Goal: Task Accomplishment & Management: Complete application form

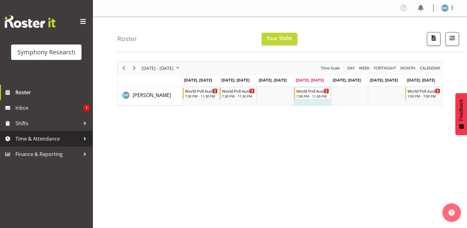
click at [46, 142] on span "Time & Attendance" at bounding box center [47, 138] width 65 height 9
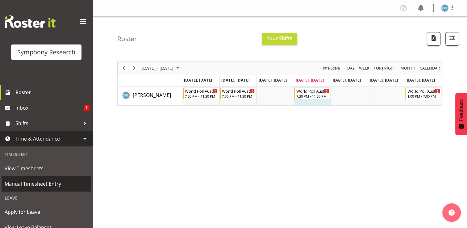
click at [49, 182] on span "Manual Timesheet Entry" at bounding box center [46, 183] width 83 height 9
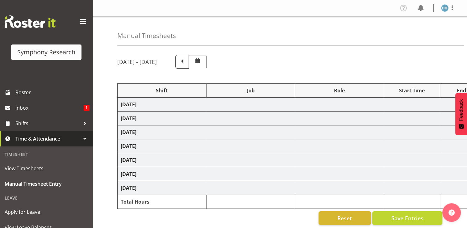
select select "57511"
select select "10499"
select select "57511"
select select "10499"
select select "47"
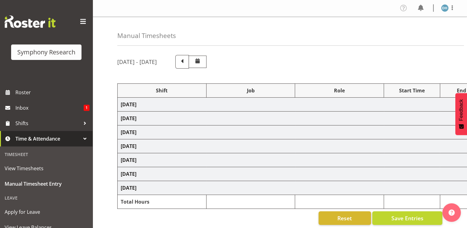
select select "57511"
select select "10499"
select select "57511"
select select "10499"
select select "47"
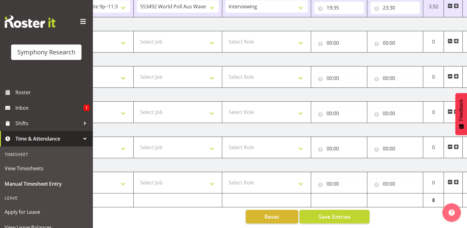
scroll to position [0, 82]
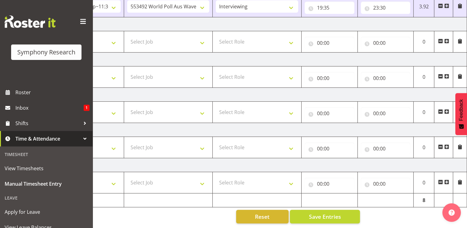
click at [448, 74] on span at bounding box center [446, 76] width 5 height 5
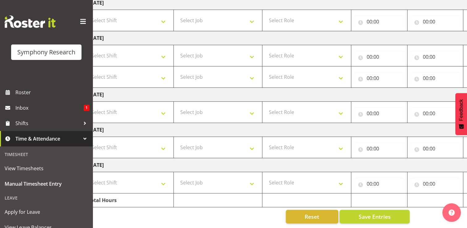
scroll to position [0, 0]
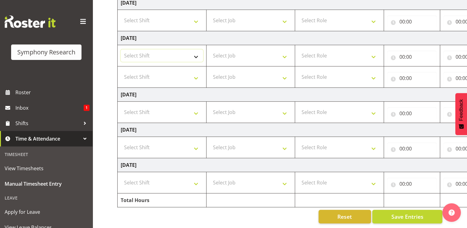
click at [197, 52] on select "Select Shift !!Weekend Residential (Roster IT Shift Label) *Business 9/10am ~ 4…" at bounding box center [162, 55] width 82 height 12
click at [121, 49] on select "Select Shift !!Weekend Residential (Roster IT Shift Label) *Business 9/10am ~ 4…" at bounding box center [162, 55] width 82 height 12
click at [196, 53] on select "!!Weekend Residential (Roster IT Shift Label) *Business 9/10am ~ 4:30pm *Busine…" at bounding box center [162, 55] width 82 height 12
select select "57511"
click at [121, 49] on select "!!Weekend Residential (Roster IT Shift Label) *Business 9/10am ~ 4:30pm *Busine…" at bounding box center [162, 55] width 82 height 12
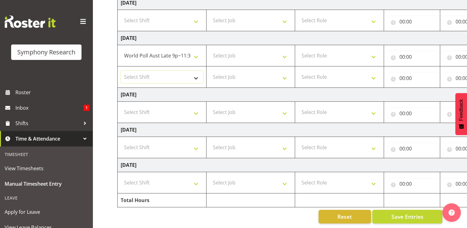
click at [196, 72] on select "Select Shift !!Weekend Residential (Roster IT Shift Label) *Business 9/10am ~ 4…" at bounding box center [162, 77] width 82 height 12
select select "57511"
click at [121, 71] on select "Select Shift !!Weekend Residential (Roster IT Shift Label) *Business 9/10am ~ 4…" at bounding box center [162, 77] width 82 height 12
click at [196, 53] on select "!!Weekend Residential (Roster IT Shift Label) *Business 9/10am ~ 4:30pm *Busine…" at bounding box center [162, 55] width 82 height 12
select select "56692"
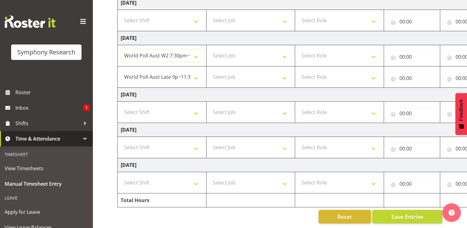
click at [121, 49] on select "!!Weekend Residential (Roster IT Shift Label) *Business 9/10am ~ 4:30pm *Busine…" at bounding box center [162, 55] width 82 height 12
click at [179, 72] on select "!!Weekend Residential (Roster IT Shift Label) *Business 9/10am ~ 4:30pm *Busine…" at bounding box center [162, 77] width 82 height 12
select select "56692"
click at [121, 71] on select "!!Weekend Residential (Roster IT Shift Label) *Business 9/10am ~ 4:30pm *Busine…" at bounding box center [162, 77] width 82 height 12
click at [284, 52] on select "Select Job 550060 IF Admin 553492 World Poll Aus Wave 2 Main 2025 553493 World …" at bounding box center [250, 55] width 82 height 12
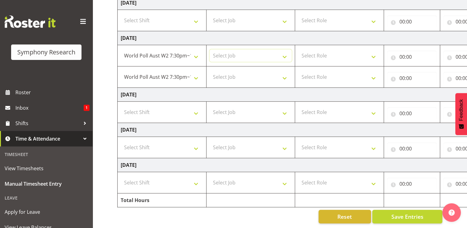
select select "10499"
click at [209, 49] on select "Select Job 550060 IF Admin 553492 World Poll Aus Wave 2 Main 2025 553493 World …" at bounding box center [250, 55] width 82 height 12
click at [283, 72] on select "Select Job 550060 IF Admin 553492 World Poll Aus Wave 2 Main 2025 553493 World …" at bounding box center [250, 77] width 82 height 12
select select "10499"
click at [209, 71] on select "Select Job 550060 IF Admin 553492 World Poll Aus Wave 2 Main 2025 553493 World …" at bounding box center [250, 77] width 82 height 12
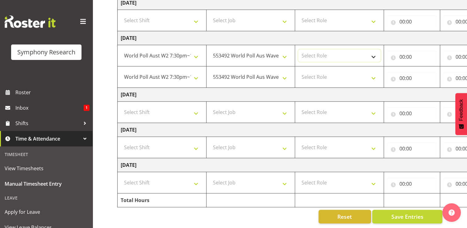
click at [375, 52] on select "Select Role Briefing Interviewing" at bounding box center [339, 55] width 82 height 12
select select "297"
click at [298, 49] on select "Select Role Briefing Interviewing" at bounding box center [339, 55] width 82 height 12
drag, startPoint x: 375, startPoint y: 73, endPoint x: 372, endPoint y: 73, distance: 3.4
click at [375, 73] on select "Select Role Briefing Interviewing" at bounding box center [339, 77] width 82 height 12
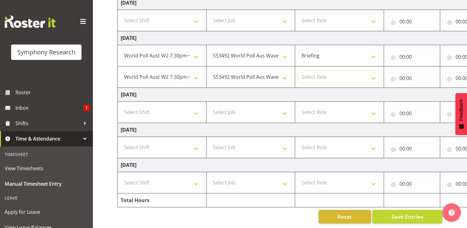
select select "47"
click at [298, 71] on select "Select Role Briefing Interviewing" at bounding box center [339, 77] width 82 height 12
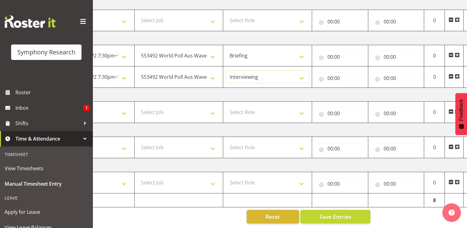
scroll to position [0, 82]
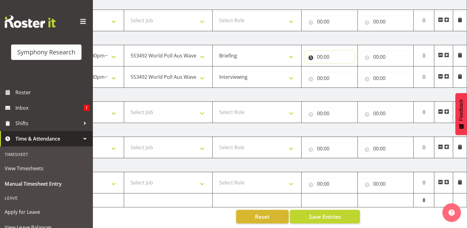
click at [324, 54] on input "00:00" at bounding box center [329, 57] width 50 height 12
click at [345, 70] on select "00 01 02 03 04 05 06 07 08 09 10 11 12 13 14 15 16 17 18 19 20 21 22 23" at bounding box center [347, 73] width 14 height 12
select select "19"
click at [340, 67] on select "00 01 02 03 04 05 06 07 08 09 10 11 12 13 14 15 16 17 18 19 20 21 22 23" at bounding box center [347, 73] width 14 height 12
type input "19:00"
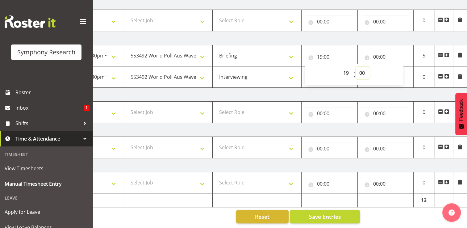
click at [364, 71] on select "00 01 02 03 04 05 06 07 08 09 10 11 12 13 14 15 16 17 18 19 20 21 22 23 24 25 2…" at bounding box center [363, 73] width 14 height 12
select select "30"
click at [356, 67] on select "00 01 02 03 04 05 06 07 08 09 10 11 12 13 14 15 16 17 18 19 20 21 22 23 24 25 2…" at bounding box center [363, 73] width 14 height 12
type input "19:30"
click at [375, 52] on input "00:00" at bounding box center [386, 57] width 50 height 12
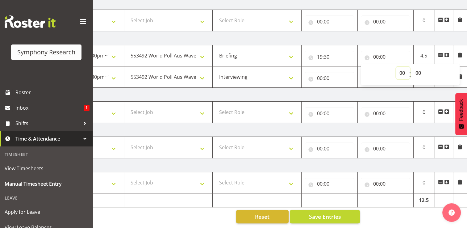
click at [403, 69] on select "00 01 02 03 04 05 06 07 08 09 10 11 12 13 14 15 16 17 18 19 20 21 22 23" at bounding box center [403, 73] width 14 height 12
select select "19"
click at [396, 67] on select "00 01 02 03 04 05 06 07 08 09 10 11 12 13 14 15 16 17 18 19 20 21 22 23" at bounding box center [403, 73] width 14 height 12
type input "19:00"
click at [418, 68] on select "00 01 02 03 04 05 06 07 08 09 10 11 12 13 14 15 16 17 18 19 20 21 22 23 24 25 2…" at bounding box center [419, 73] width 14 height 12
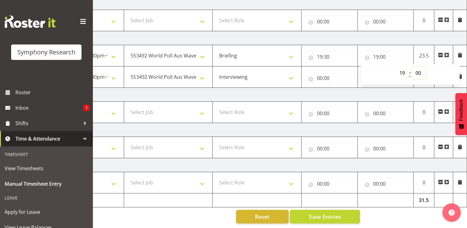
select select "36"
click at [412, 67] on select "00 01 02 03 04 05 06 07 08 09 10 11 12 13 14 15 16 17 18 19 20 21 22 23 24 25 2…" at bounding box center [419, 73] width 14 height 12
type input "19:36"
click at [320, 72] on input "00:00" at bounding box center [329, 78] width 50 height 12
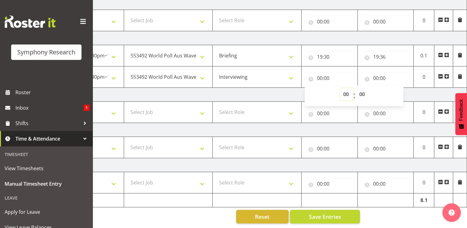
click at [347, 91] on select "00 01 02 03 04 05 06 07 08 09 10 11 12 13 14 15 16 17 18 19 20 21 22 23" at bounding box center [347, 94] width 14 height 12
select select "19"
click at [340, 88] on select "00 01 02 03 04 05 06 07 08 09 10 11 12 13 14 15 16 17 18 19 20 21 22 23" at bounding box center [347, 94] width 14 height 12
type input "19:00"
click at [362, 89] on select "00 01 02 03 04 05 06 07 08 09 10 11 12 13 14 15 16 17 18 19 20 21 22 23 24 25 2…" at bounding box center [363, 94] width 14 height 12
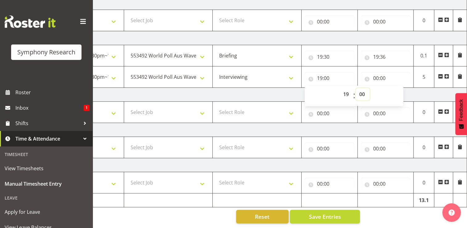
select select "36"
click at [356, 88] on select "00 01 02 03 04 05 06 07 08 09 10 11 12 13 14 15 16 17 18 19 20 21 22 23 24 25 2…" at bounding box center [363, 94] width 14 height 12
type input "19:36"
click at [383, 73] on input "00:00" at bounding box center [386, 78] width 50 height 12
click at [401, 90] on select "00 01 02 03 04 05 06 07 08 09 10 11 12 13 14 15 16 17 18 19 20 21 22 23" at bounding box center [403, 94] width 14 height 12
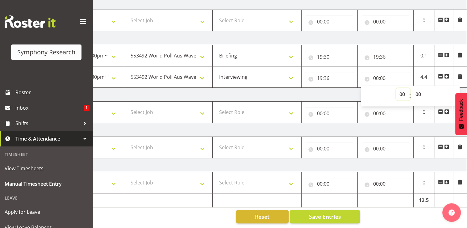
select select "23"
click at [396, 88] on select "00 01 02 03 04 05 06 07 08 09 10 11 12 13 14 15 16 17 18 19 20 21 22 23" at bounding box center [403, 94] width 14 height 12
type input "23:00"
click at [337, 213] on span "Save Entries" at bounding box center [324, 216] width 32 height 8
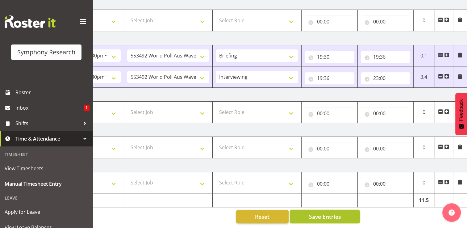
click at [336, 213] on span "Save Entries" at bounding box center [324, 216] width 32 height 8
